Goal: Task Accomplishment & Management: Use online tool/utility

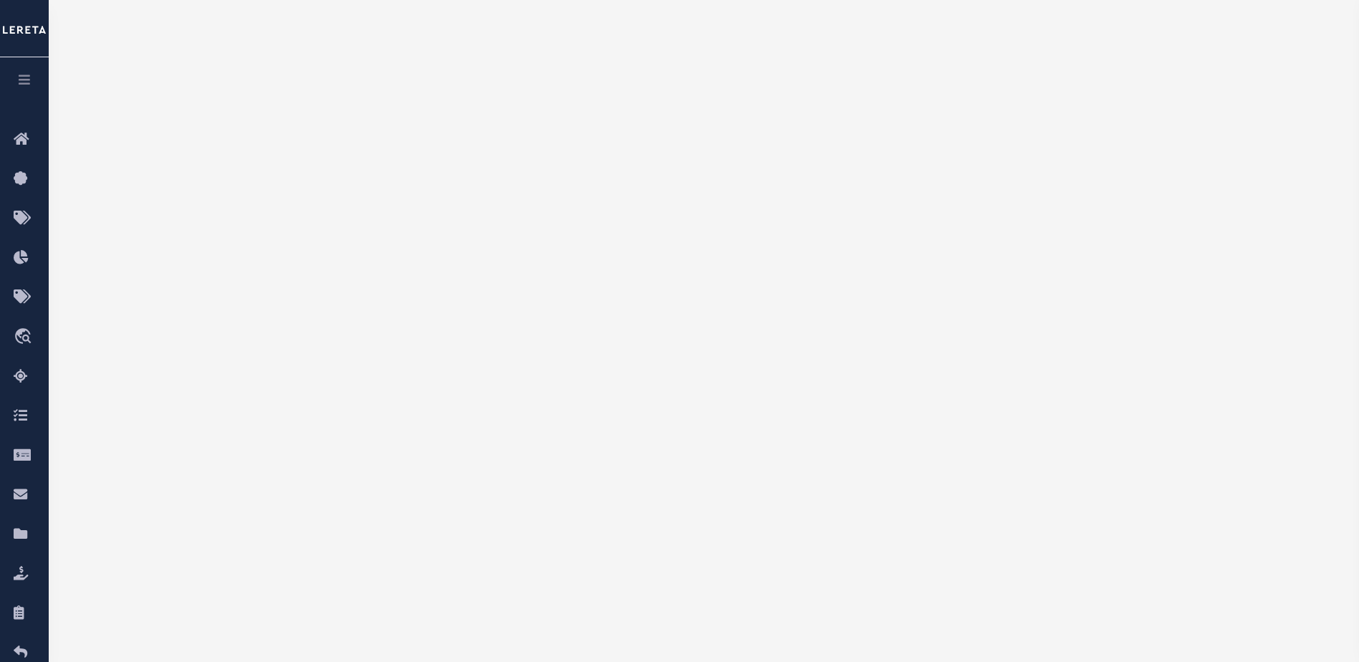
scroll to position [215, 0]
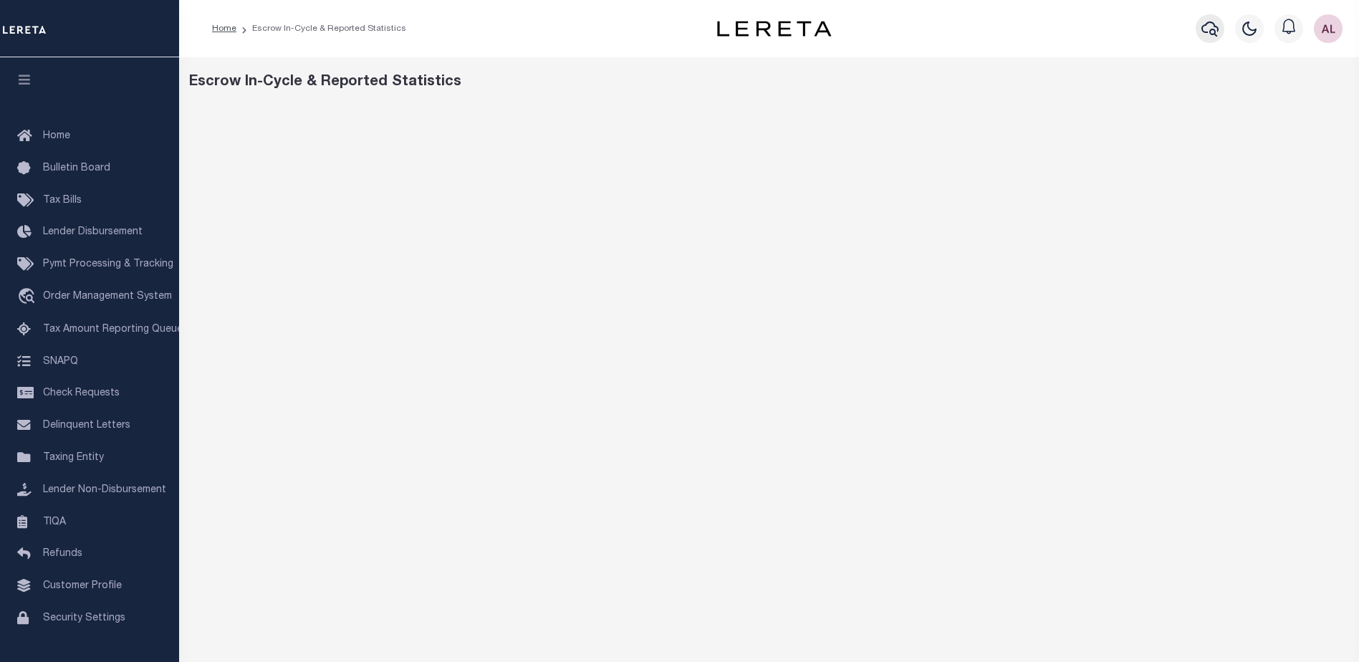
click at [1206, 31] on icon "button" at bounding box center [1209, 28] width 17 height 17
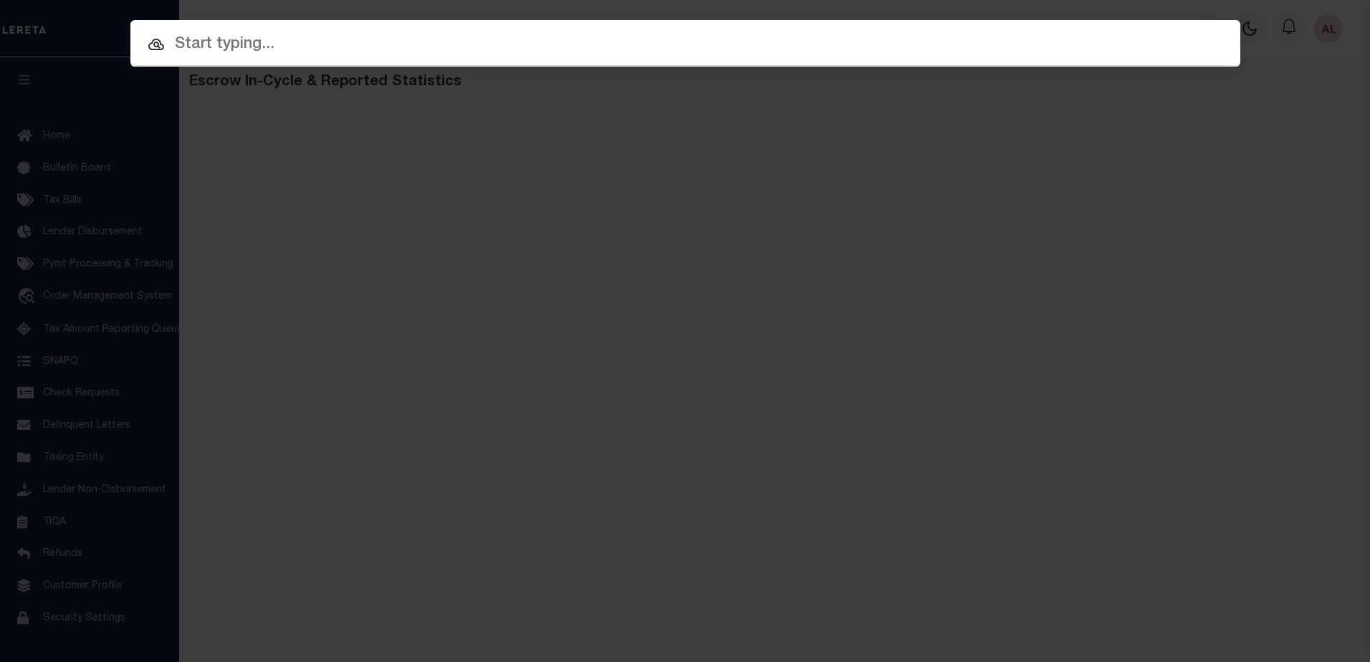
click at [201, 49] on input "text" at bounding box center [685, 44] width 1110 height 25
paste input "112632"
type input "112632"
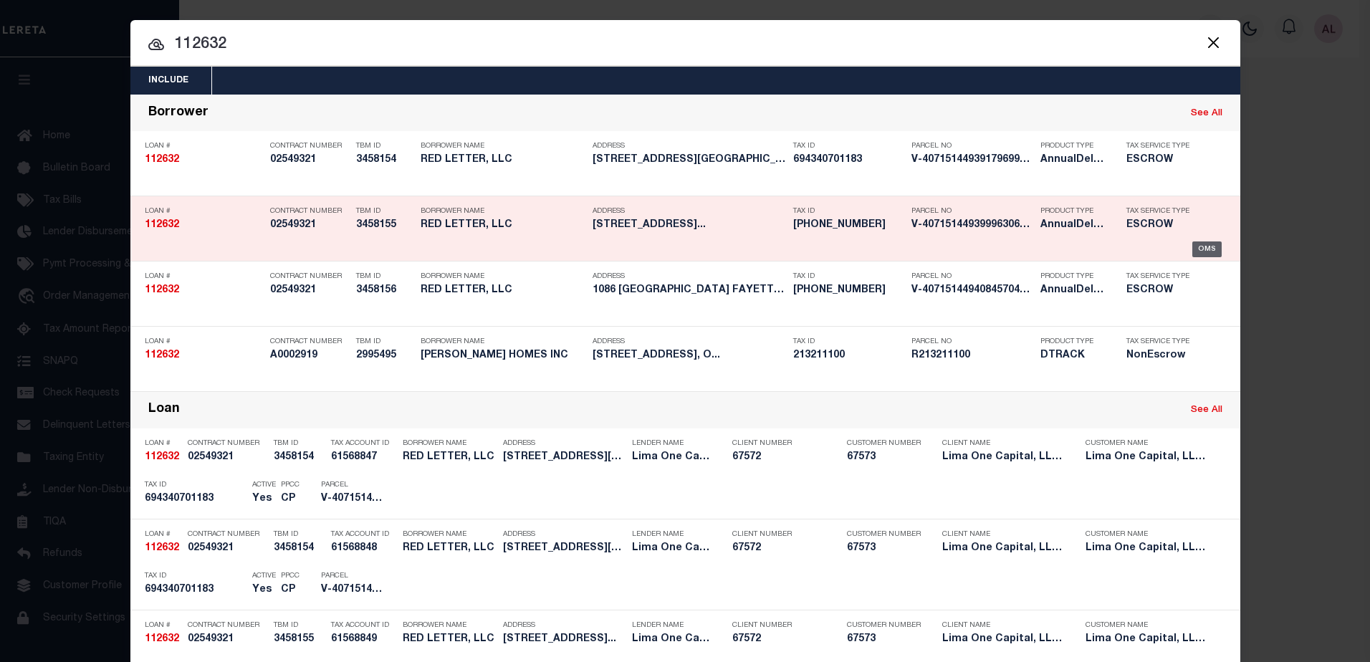
click at [1206, 249] on div "OMS" at bounding box center [1206, 249] width 29 height 16
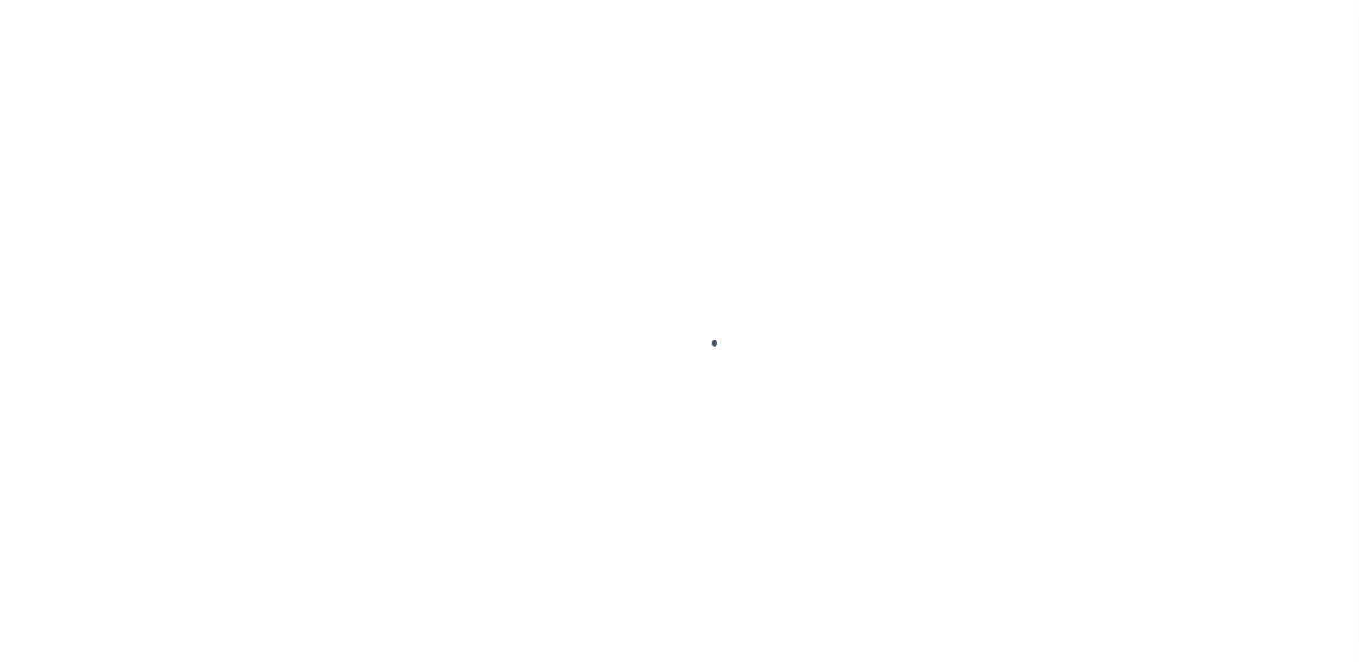
type input "112632"
type input "RED LETTER, LLC"
select select
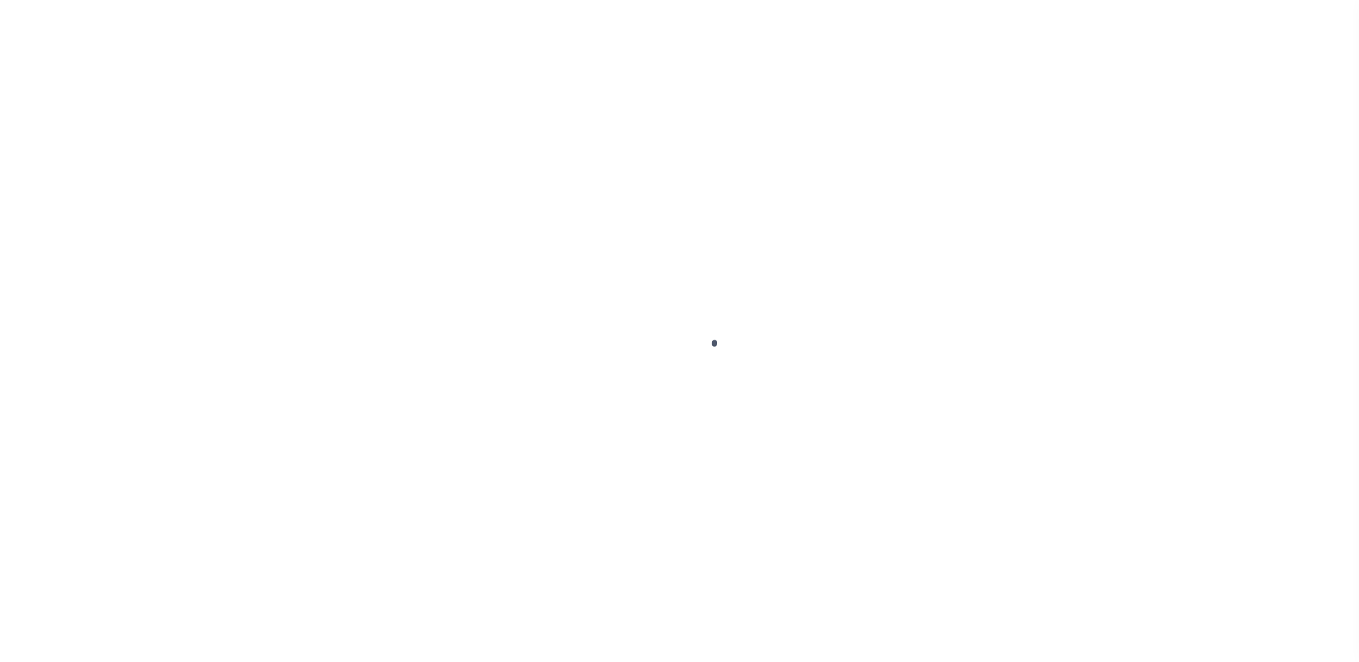
select select
type input "6033 SANTA FE DRIVE"
select select "Escrow"
select select
type input "FAYETTEVILLE NC 28303"
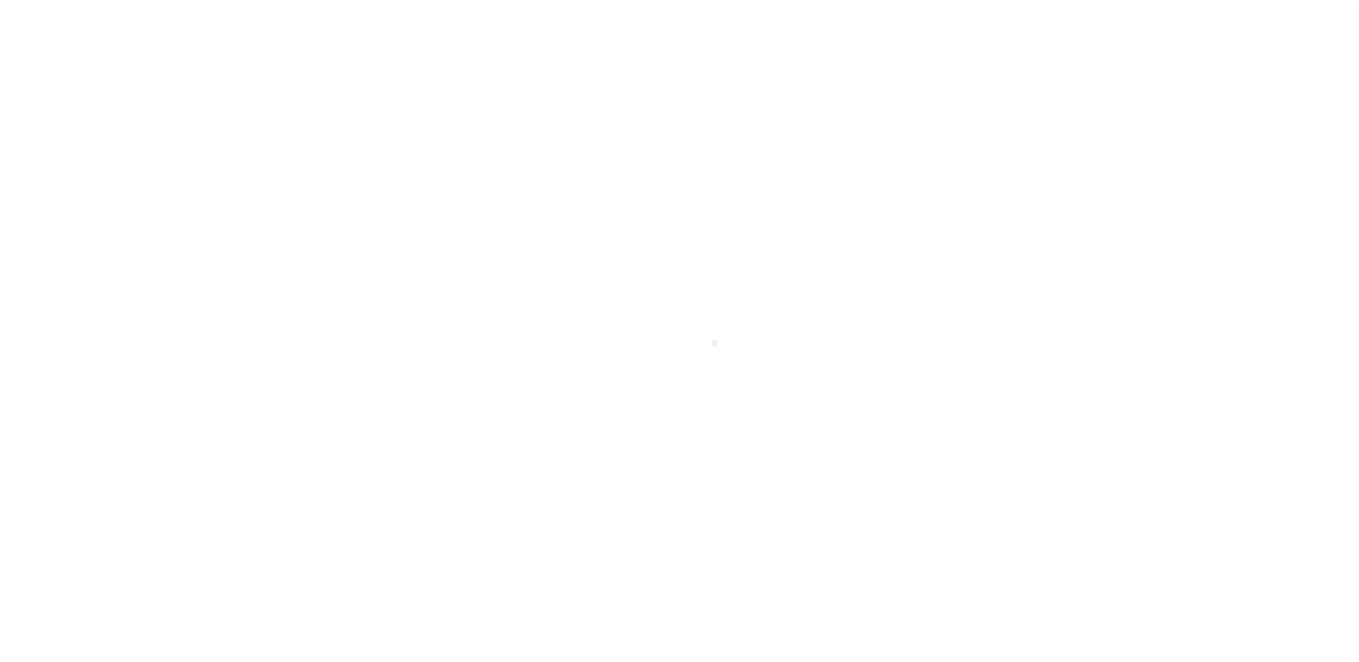
type input "112632-2"
type input "NC"
type textarea "COLLECTOR: ENTITY: PARCEL: 694340701183"
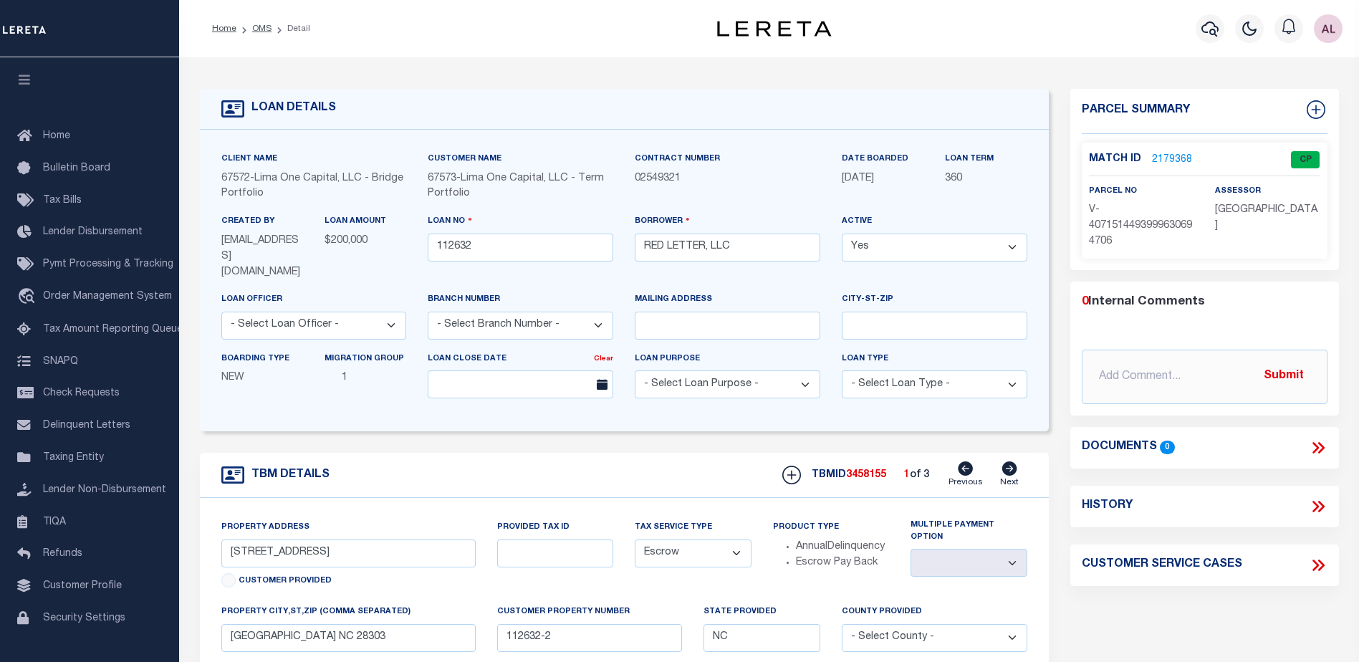
click at [1169, 155] on link "2179368" at bounding box center [1172, 160] width 40 height 15
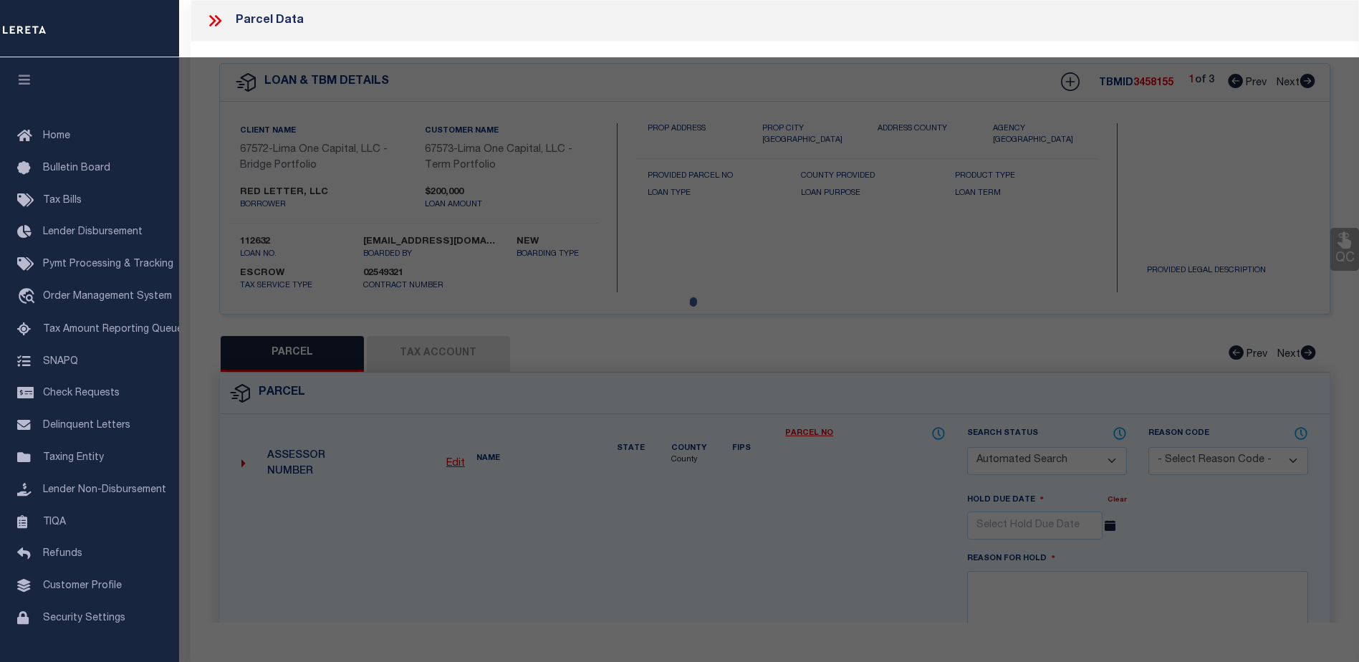
checkbox input "false"
select select "CP"
select select "AGW"
select select
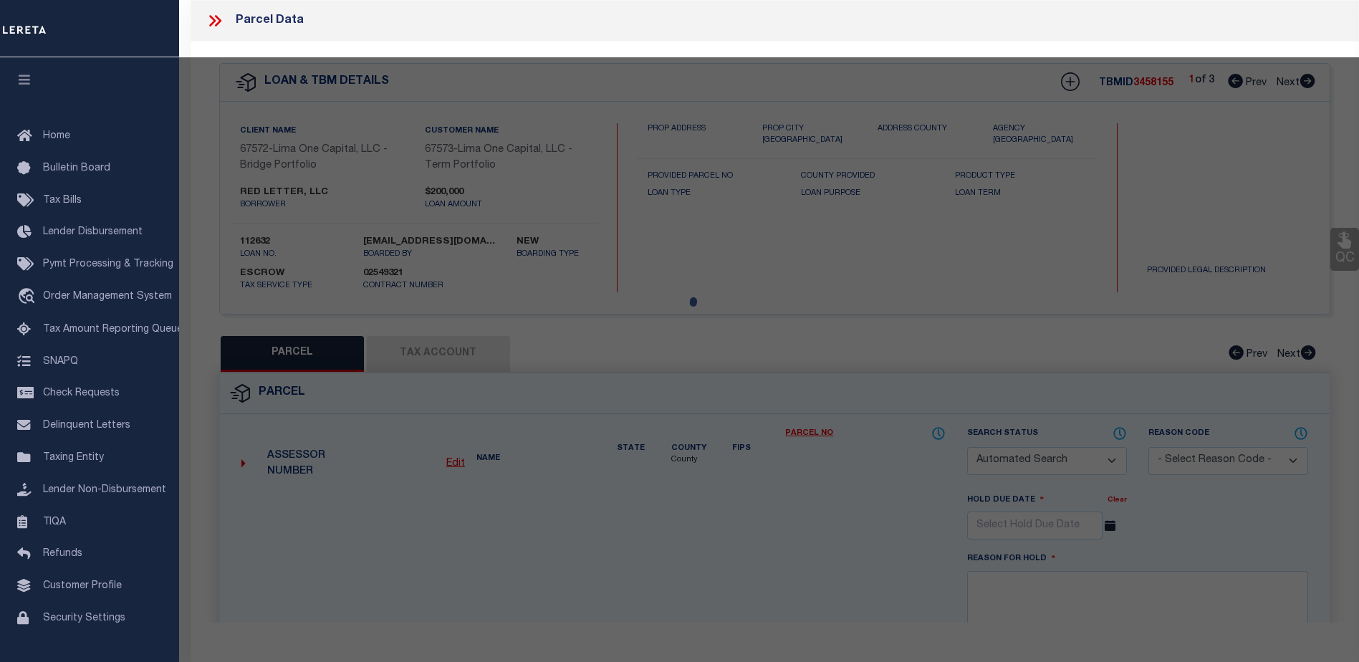
type input "6033 SANTA FE DRIVE"
checkbox input "false"
type input "FAYETTEVILLE NC 28303"
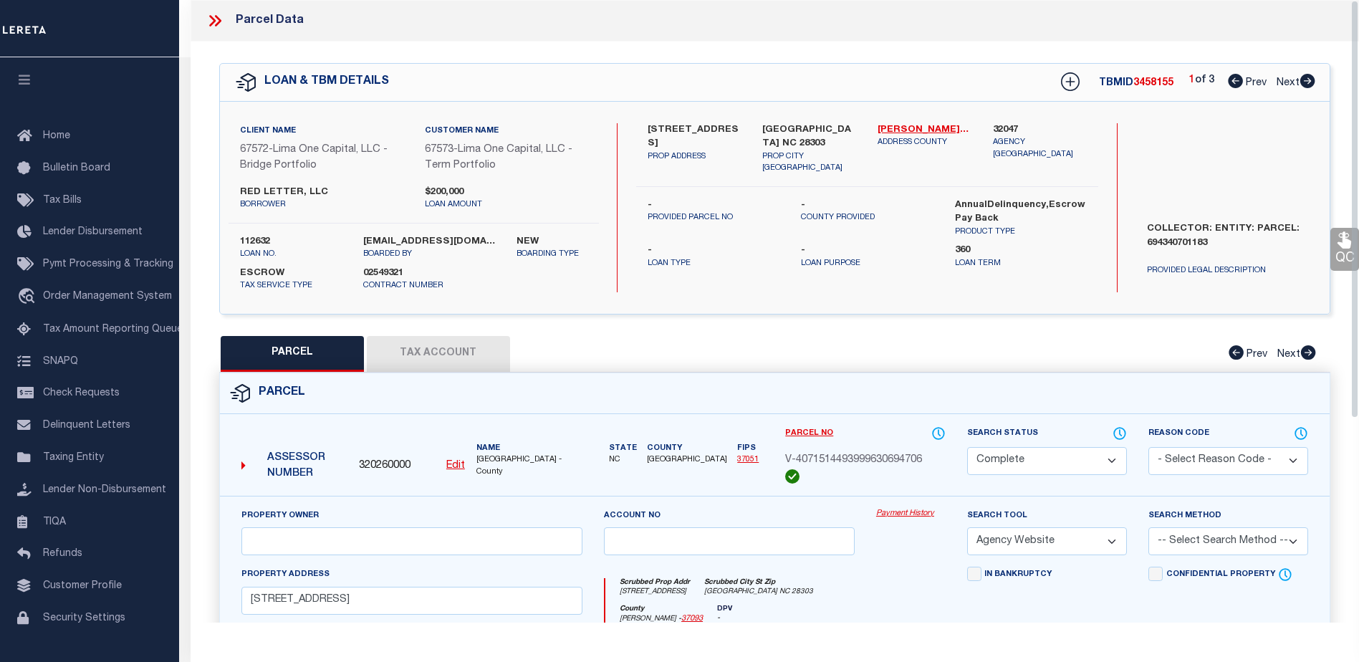
click at [904, 513] on link "Payment History" at bounding box center [910, 514] width 69 height 12
click at [1313, 85] on icon at bounding box center [1307, 81] width 15 height 14
select select "AS"
select select
checkbox input "false"
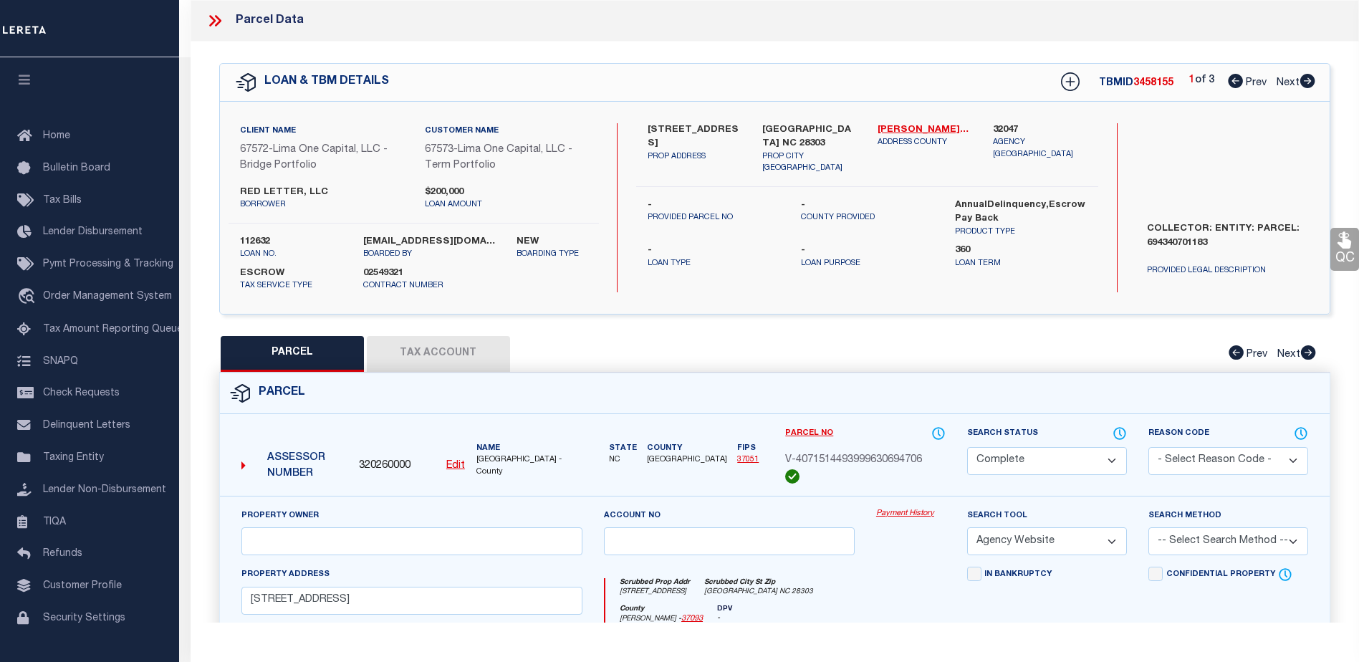
checkbox input "false"
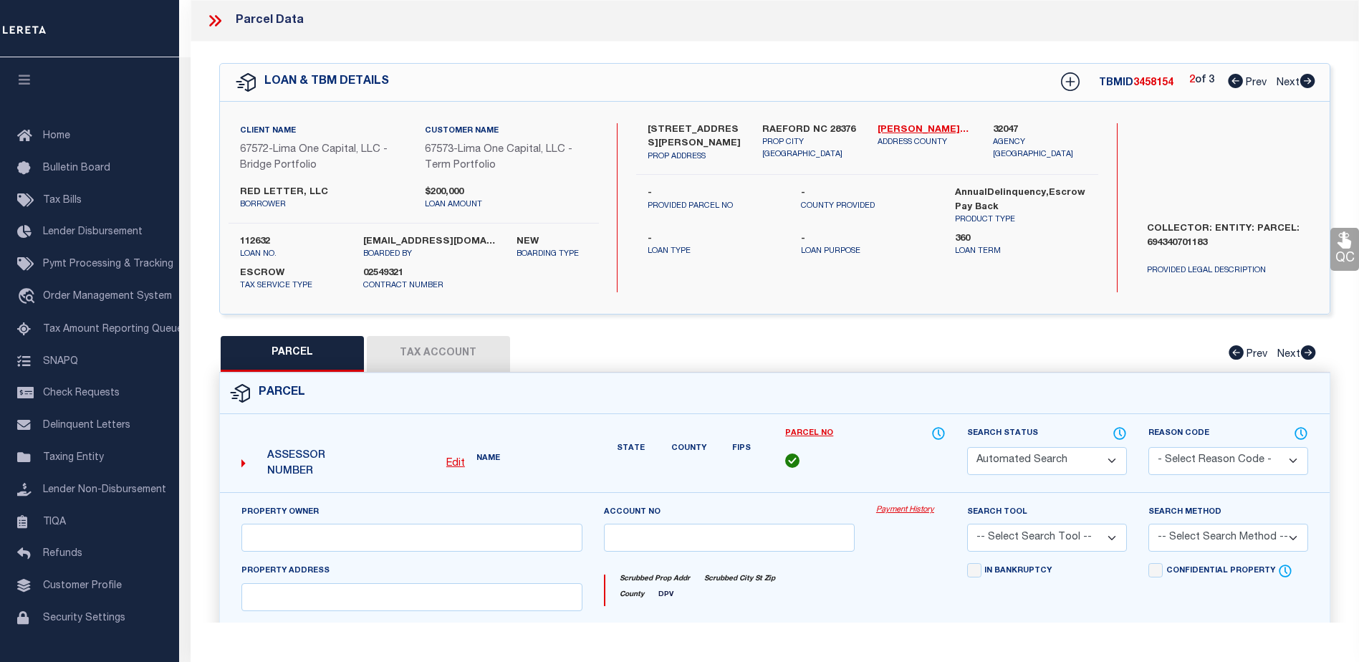
select select "CP"
select select "AGW"
select select
type input "[STREET_ADDRESS][PERSON_NAME]"
checkbox input "false"
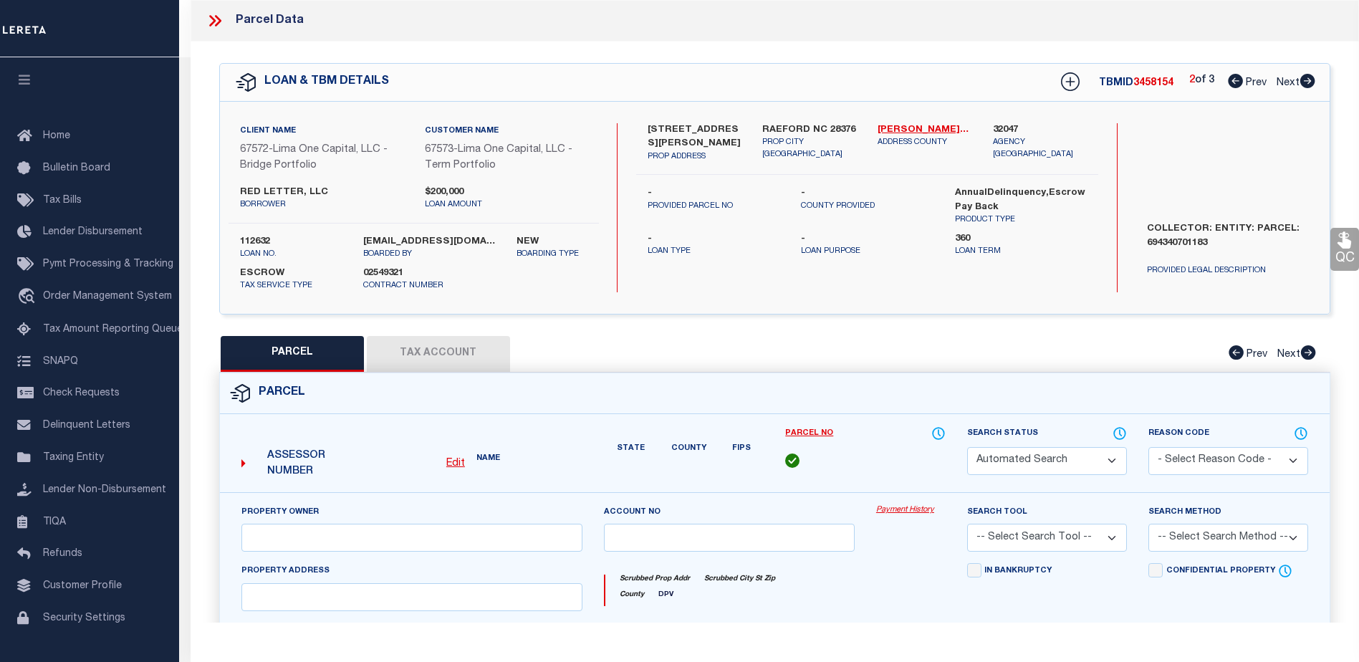
type input "RAEFORD NC 28376"
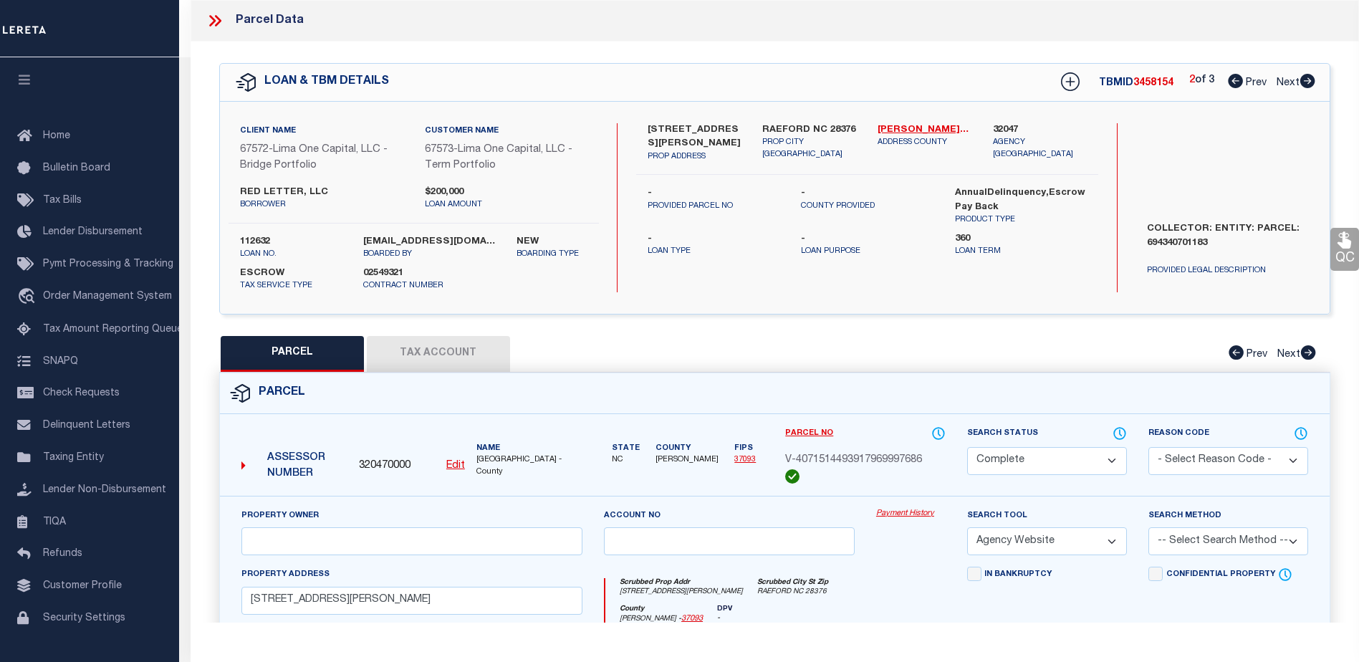
click at [903, 509] on link "Payment History" at bounding box center [910, 514] width 69 height 12
